Goal: Information Seeking & Learning: Learn about a topic

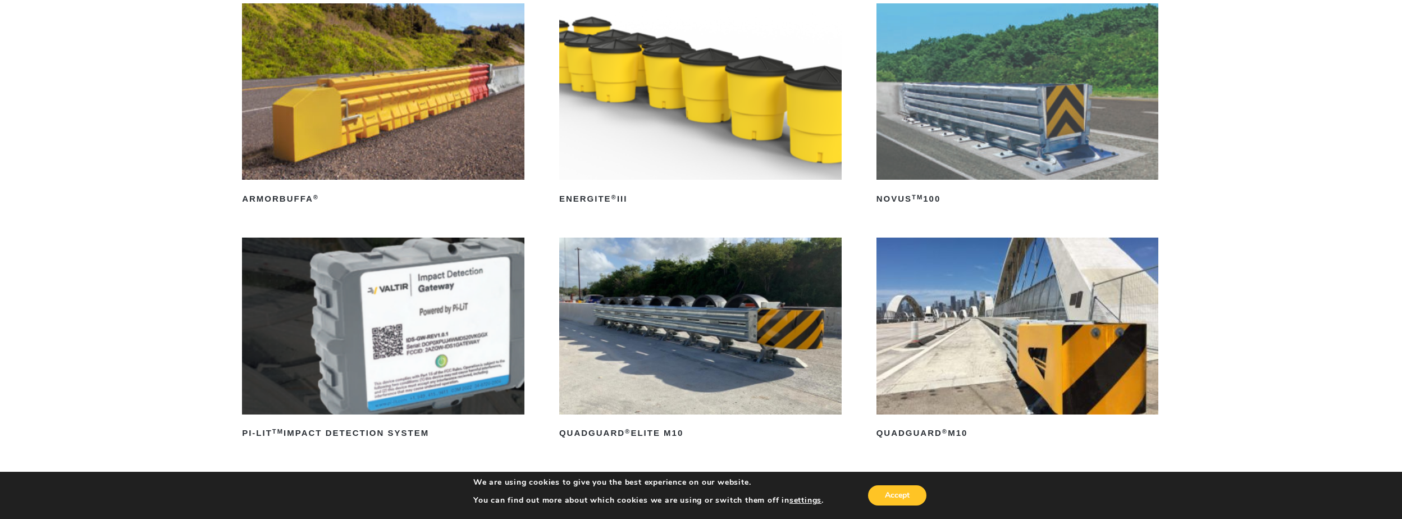
scroll to position [225, 0]
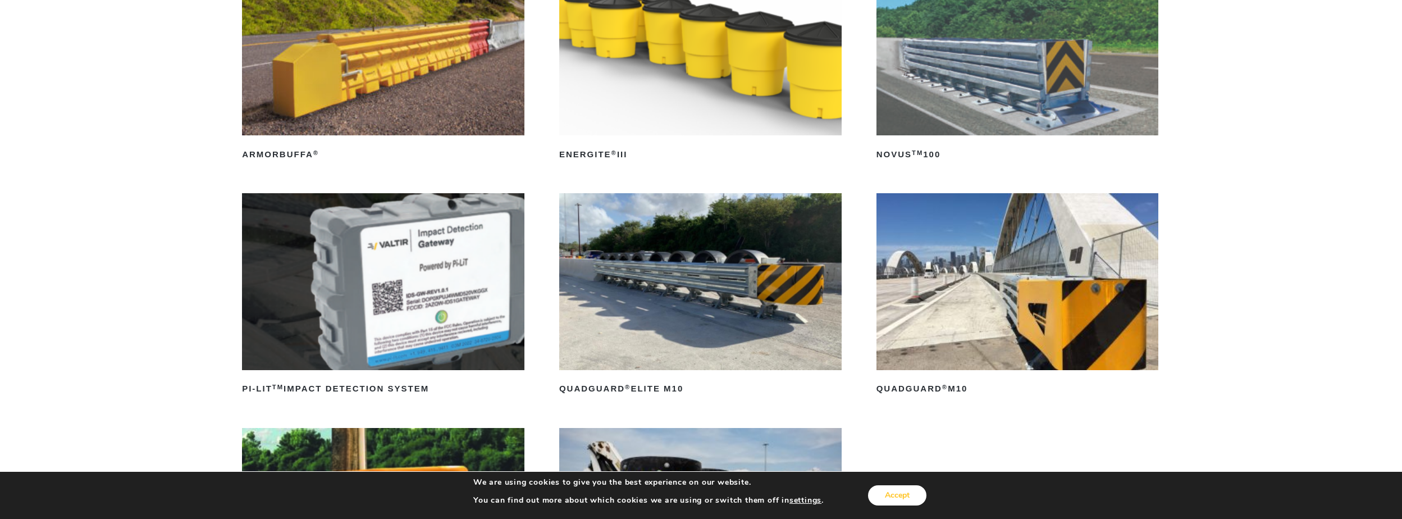
click at [902, 495] on button "Accept" at bounding box center [897, 495] width 58 height 20
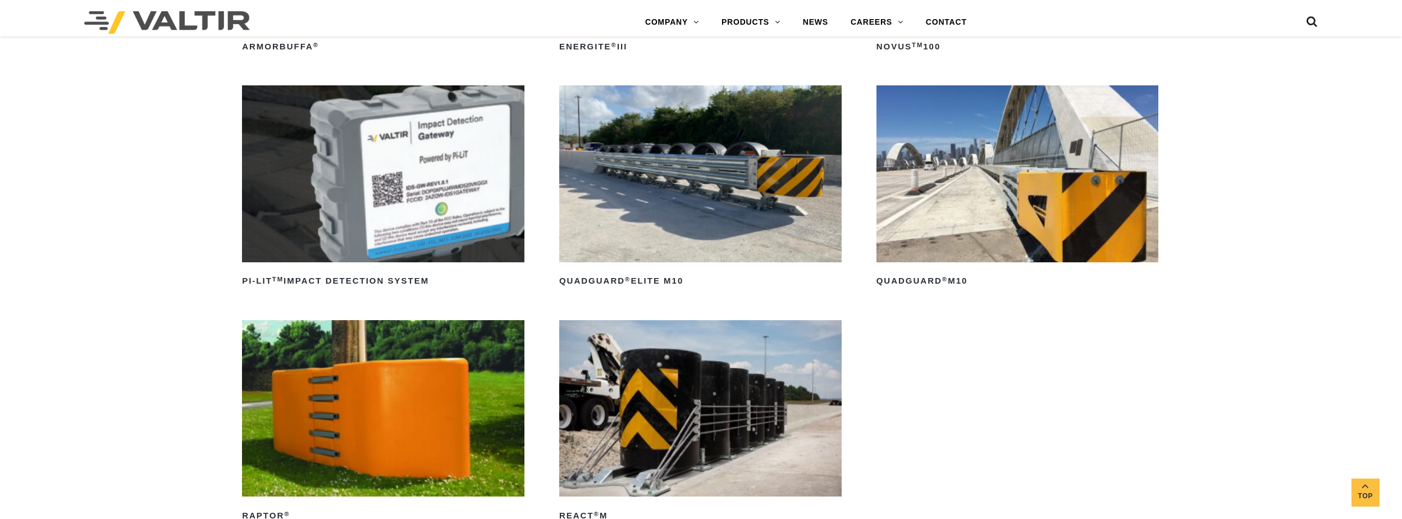
scroll to position [337, 0]
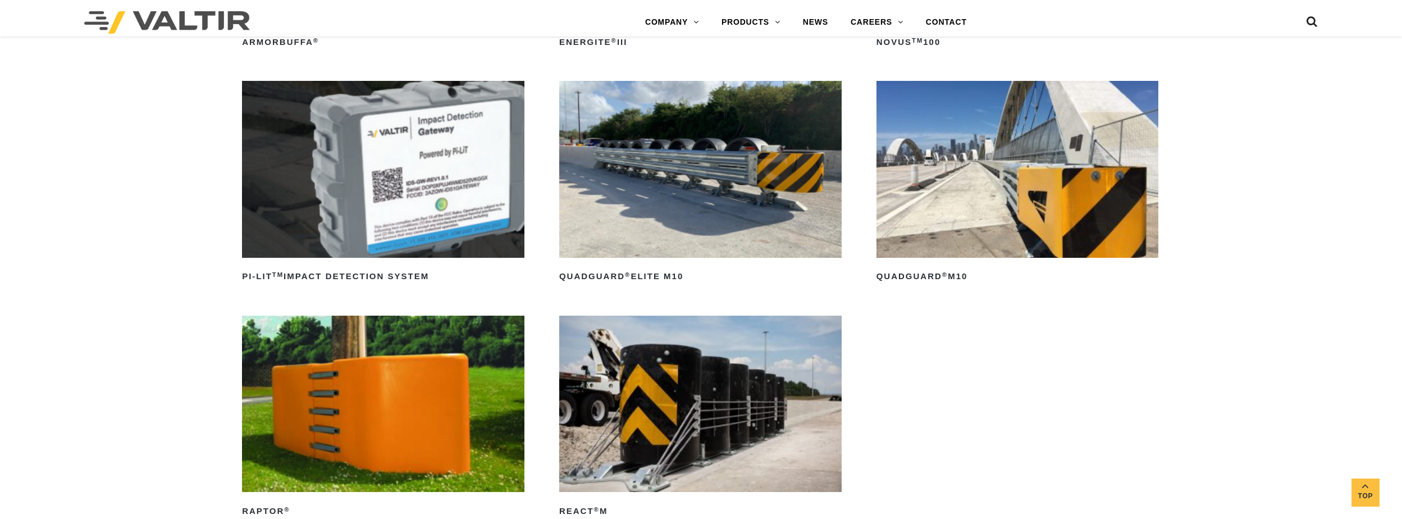
click at [727, 189] on img at bounding box center [700, 169] width 283 height 176
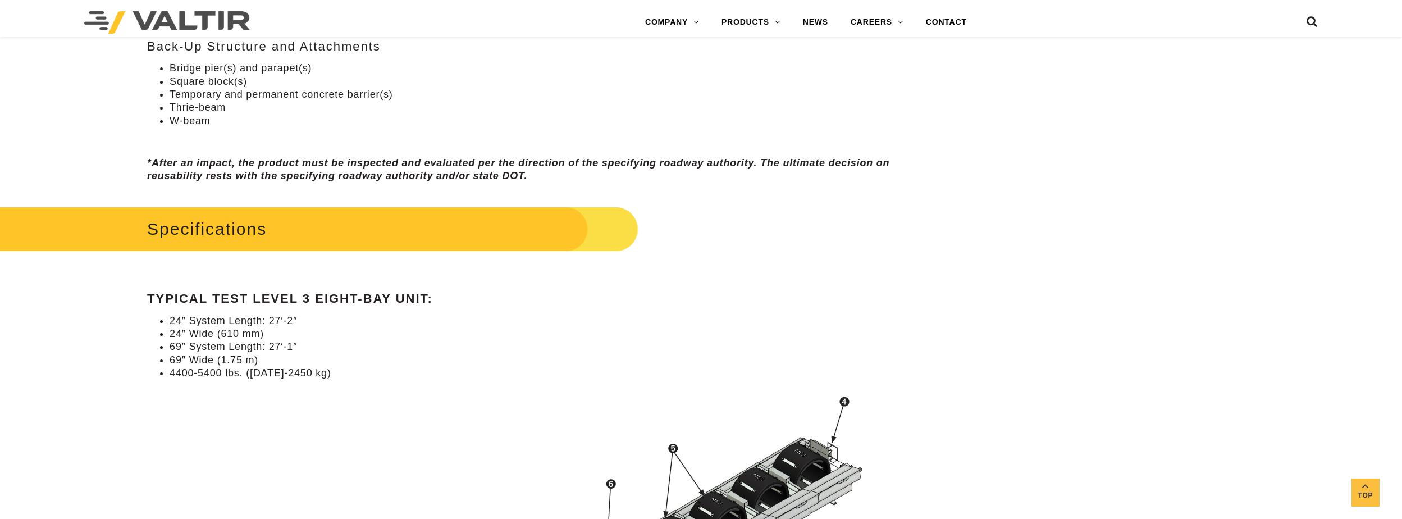
scroll to position [955, 0]
